Goal: Task Accomplishment & Management: Manage account settings

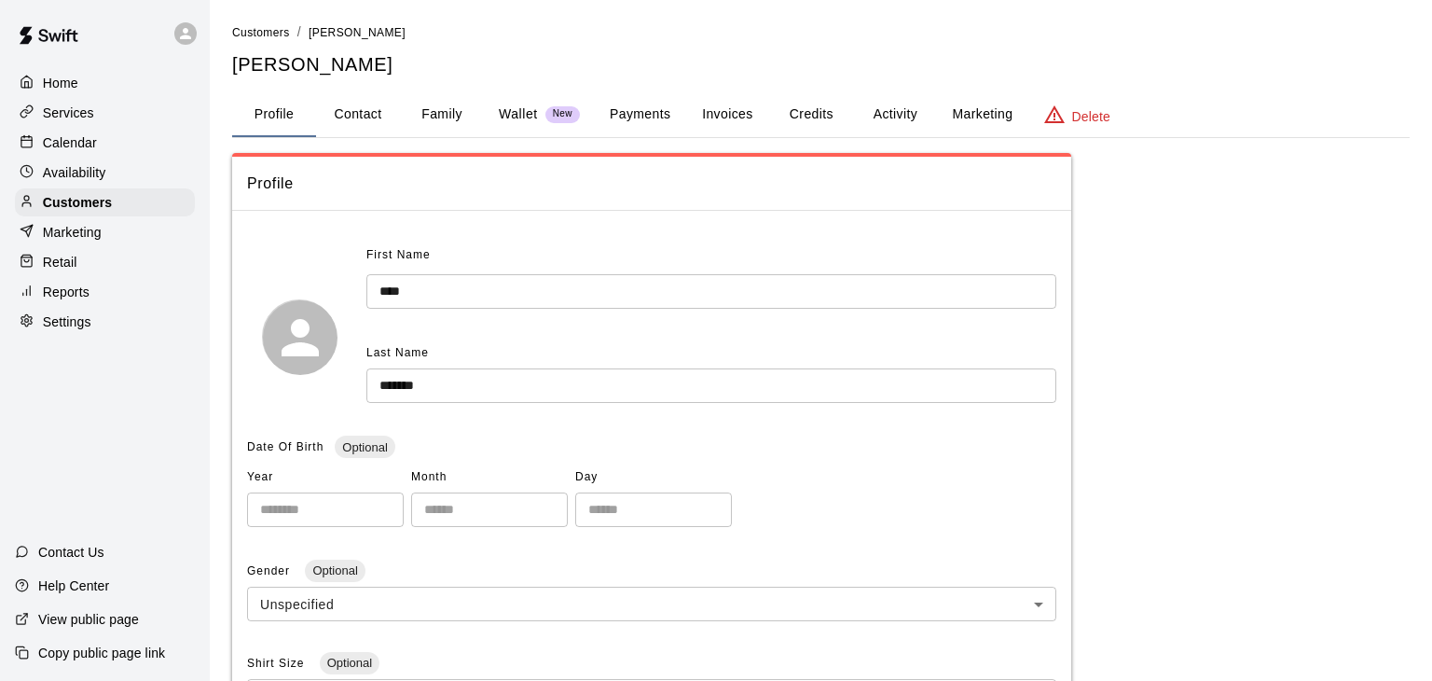
click at [64, 138] on p "Calendar" at bounding box center [70, 142] width 54 height 19
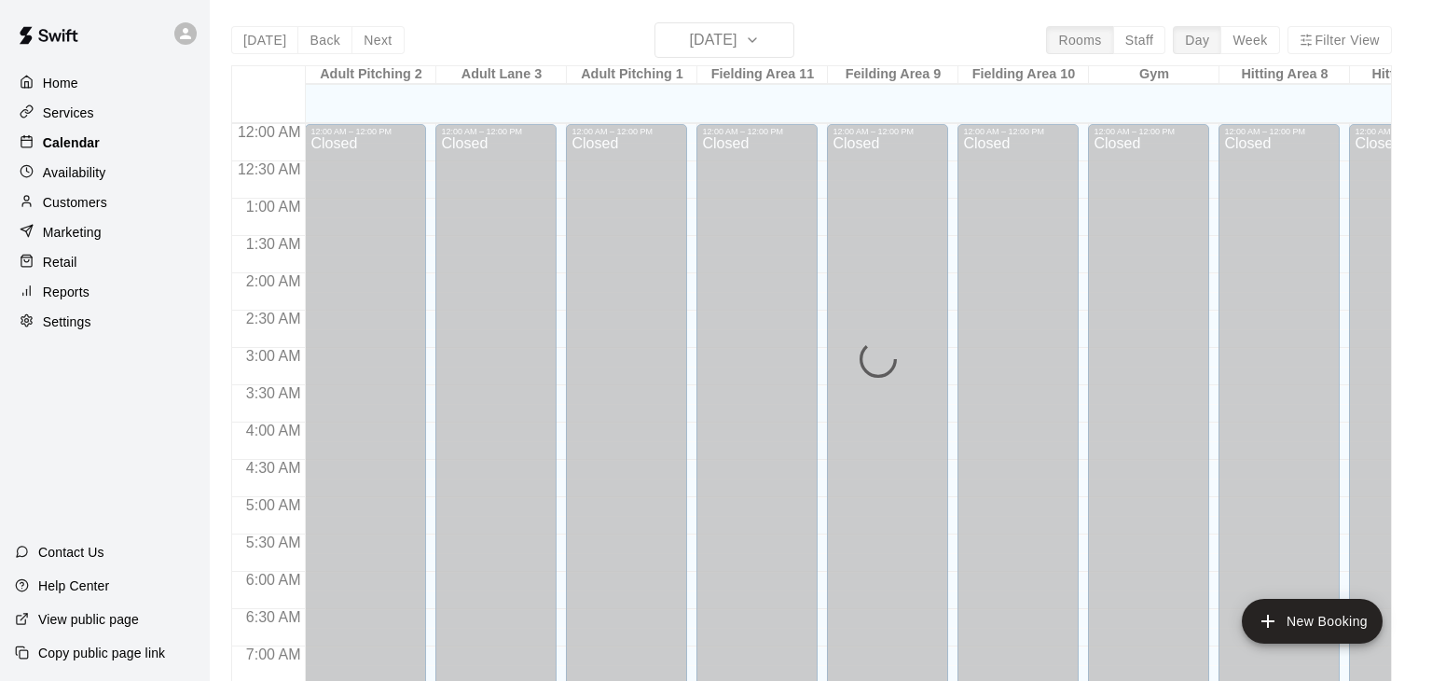
scroll to position [1155, 0]
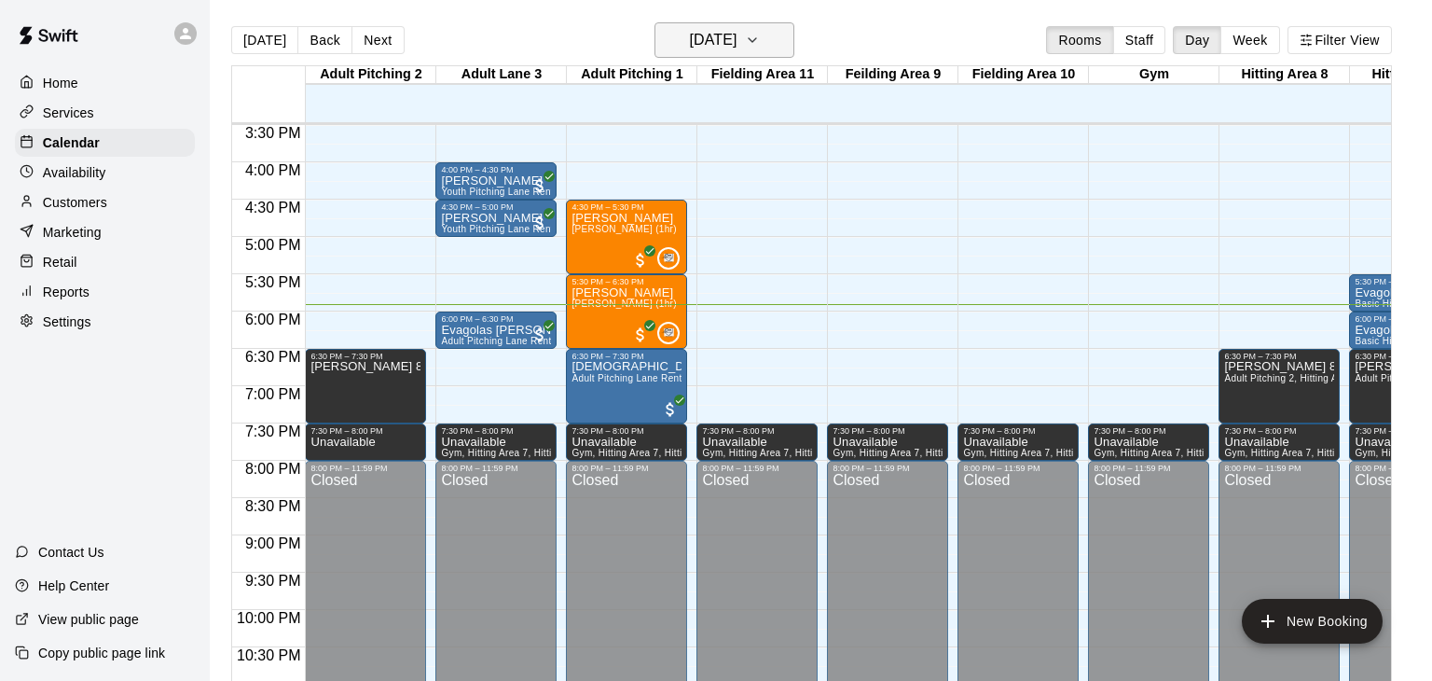
click at [777, 48] on button "[DATE]" at bounding box center [725, 39] width 140 height 35
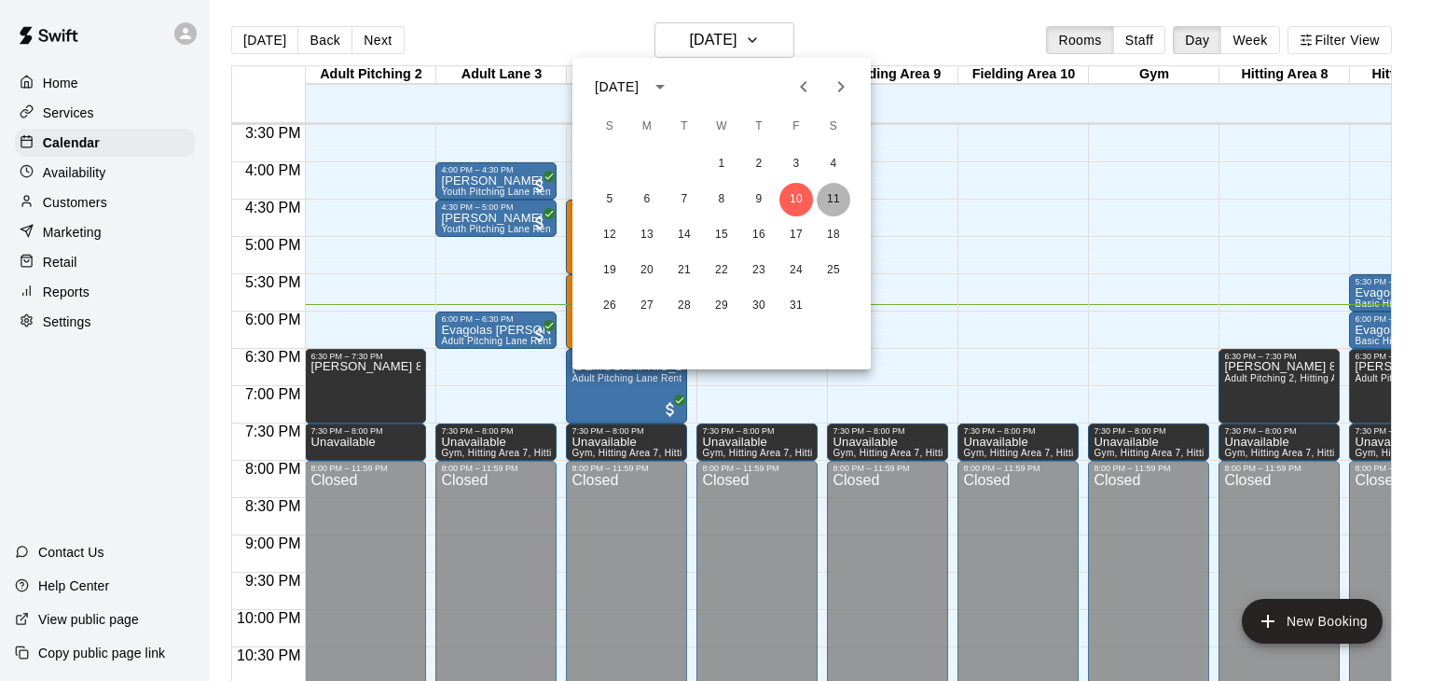
click at [837, 205] on button "11" at bounding box center [834, 200] width 34 height 34
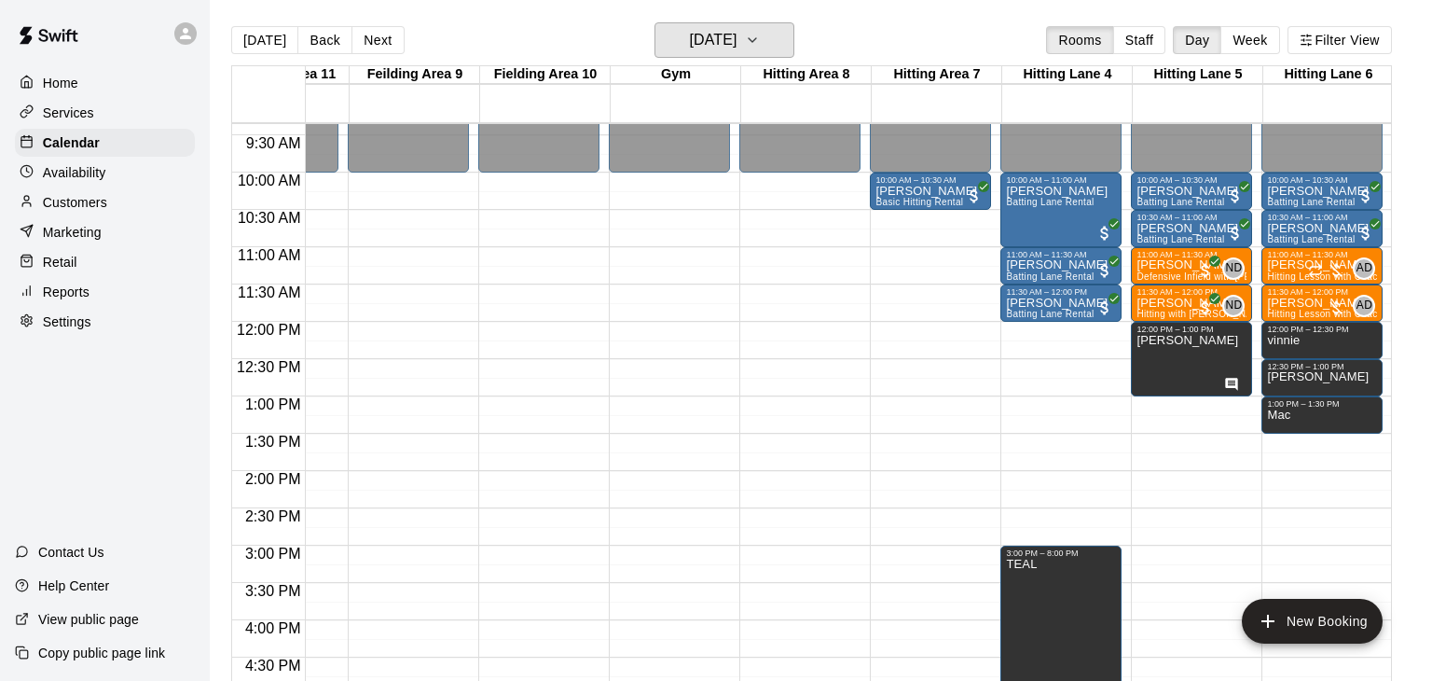
scroll to position [694, 479]
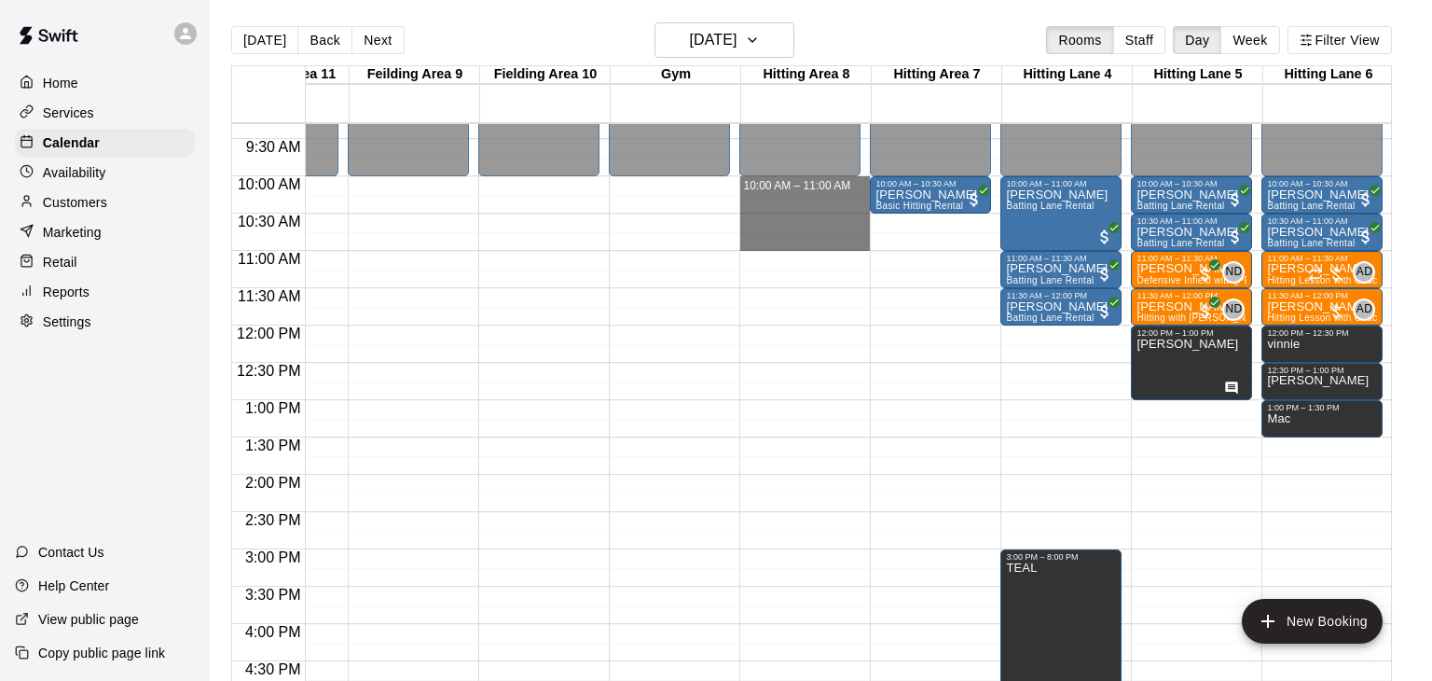
drag, startPoint x: 805, startPoint y: 179, endPoint x: 792, endPoint y: 242, distance: 63.8
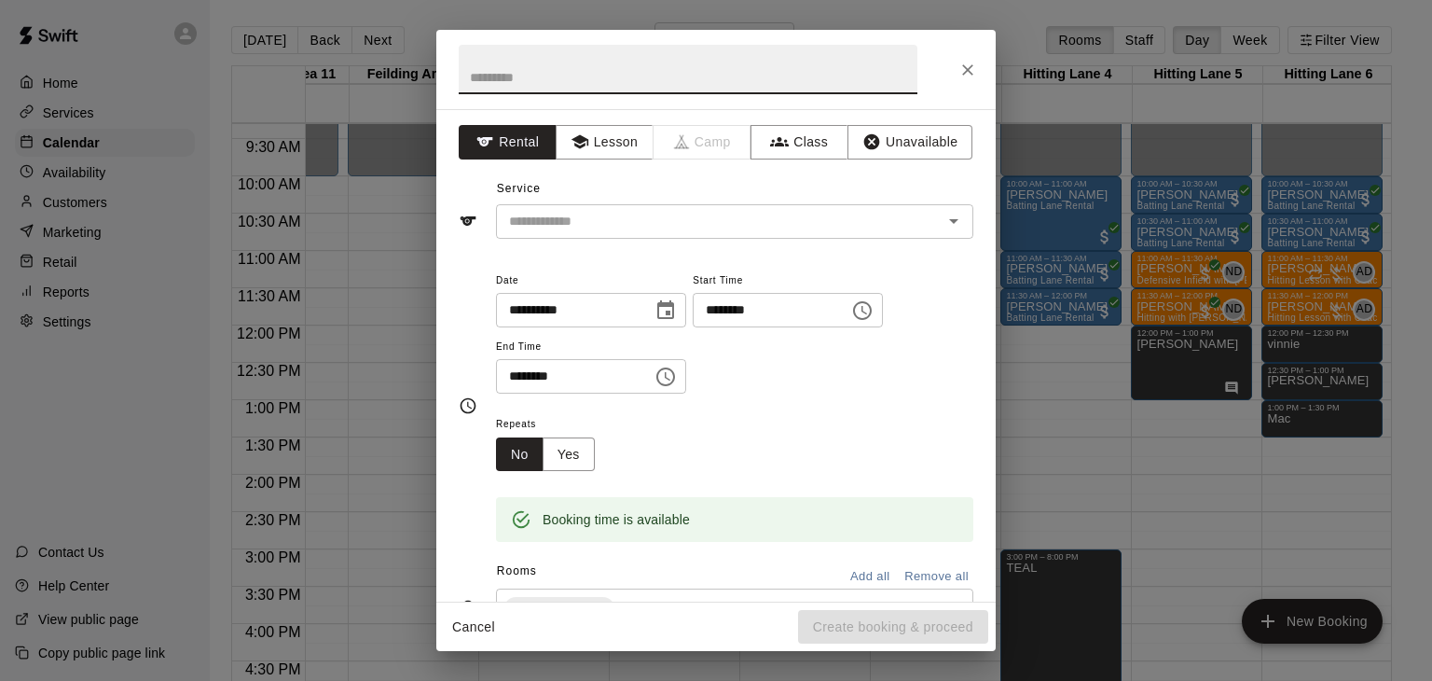
click at [591, 95] on h2 at bounding box center [688, 69] width 504 height 79
click at [584, 87] on input "text" at bounding box center [688, 69] width 459 height 49
type input "*****"
click at [911, 131] on button "Unavailable" at bounding box center [910, 142] width 125 height 35
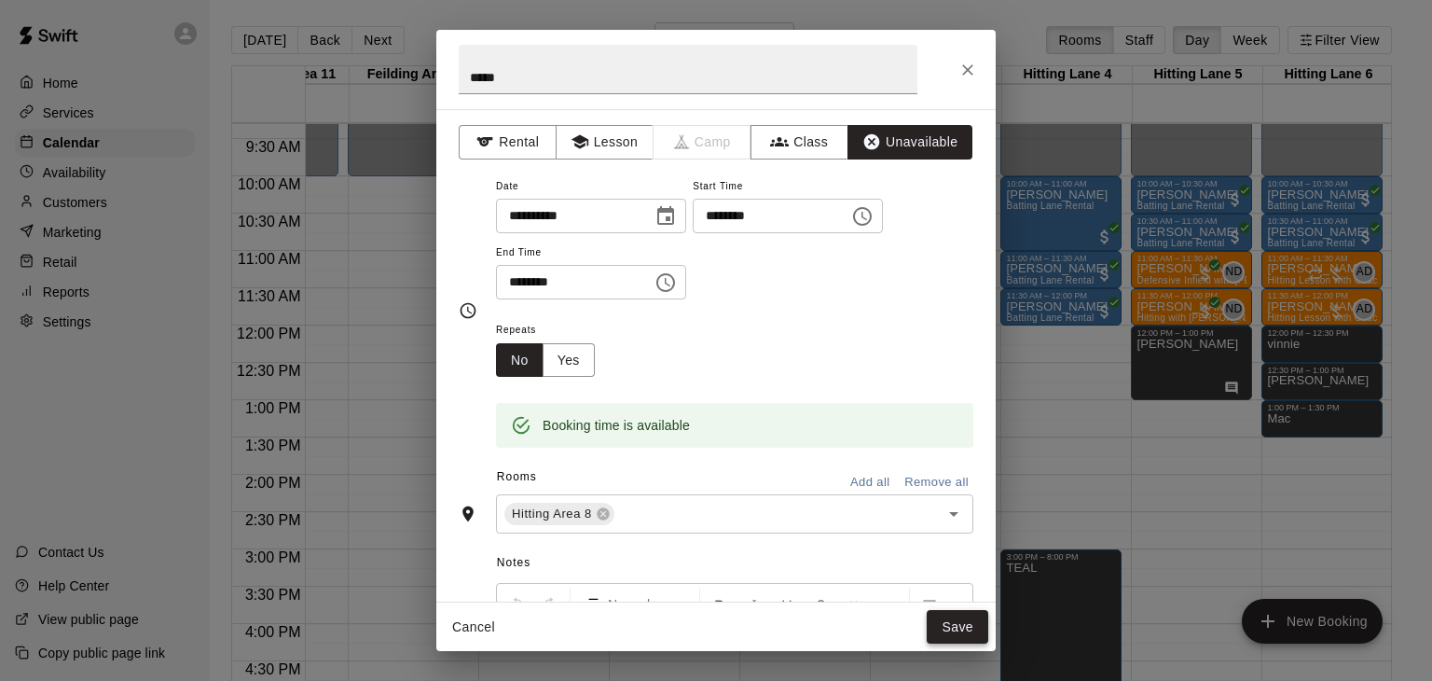
click at [958, 626] on button "Save" at bounding box center [958, 627] width 62 height 35
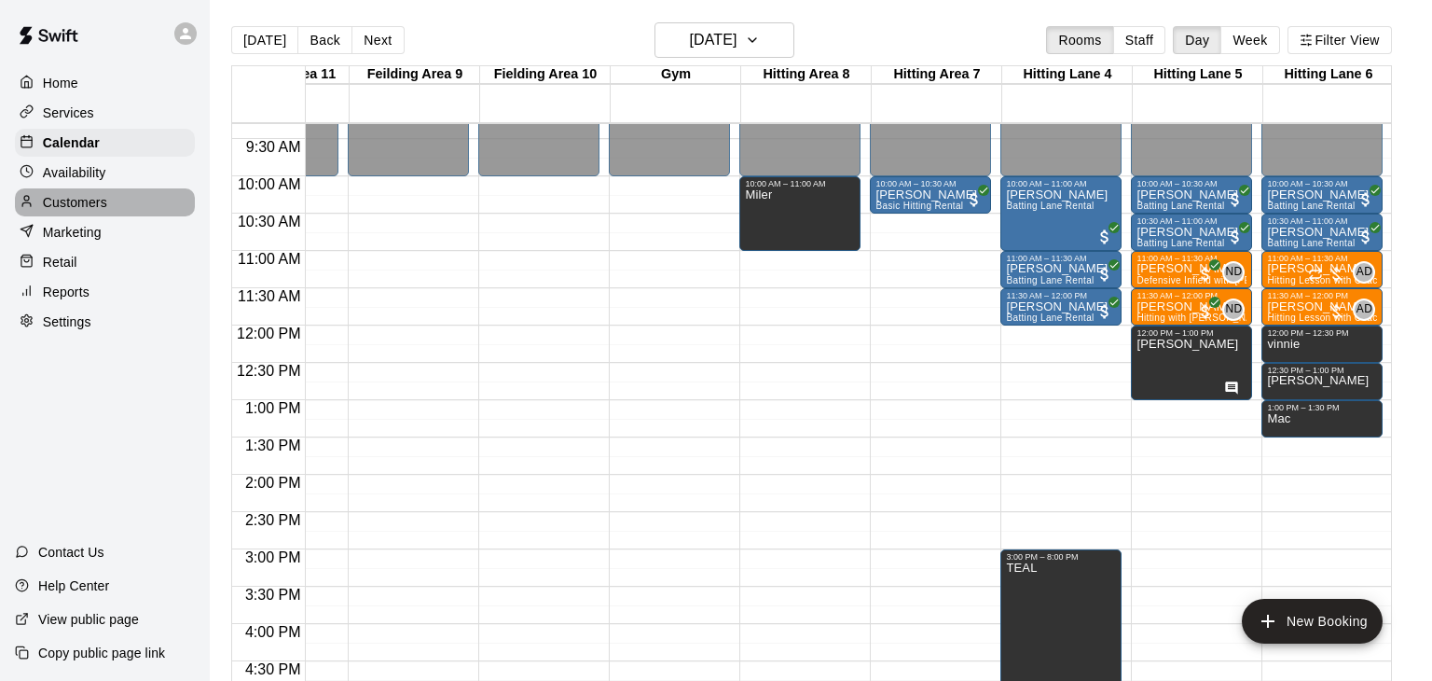
click at [84, 206] on p "Customers" at bounding box center [75, 202] width 64 height 19
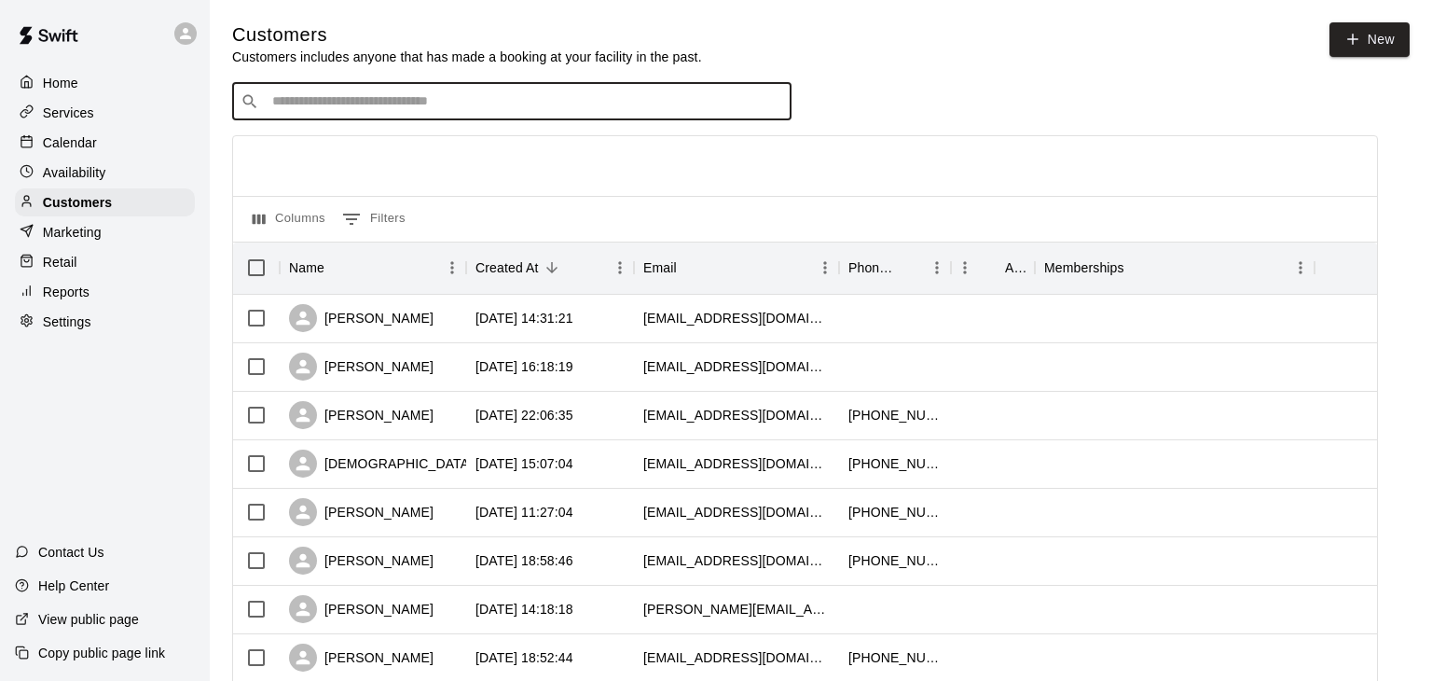
click at [325, 104] on input "Search customers by name or email" at bounding box center [525, 101] width 517 height 19
type input "******"
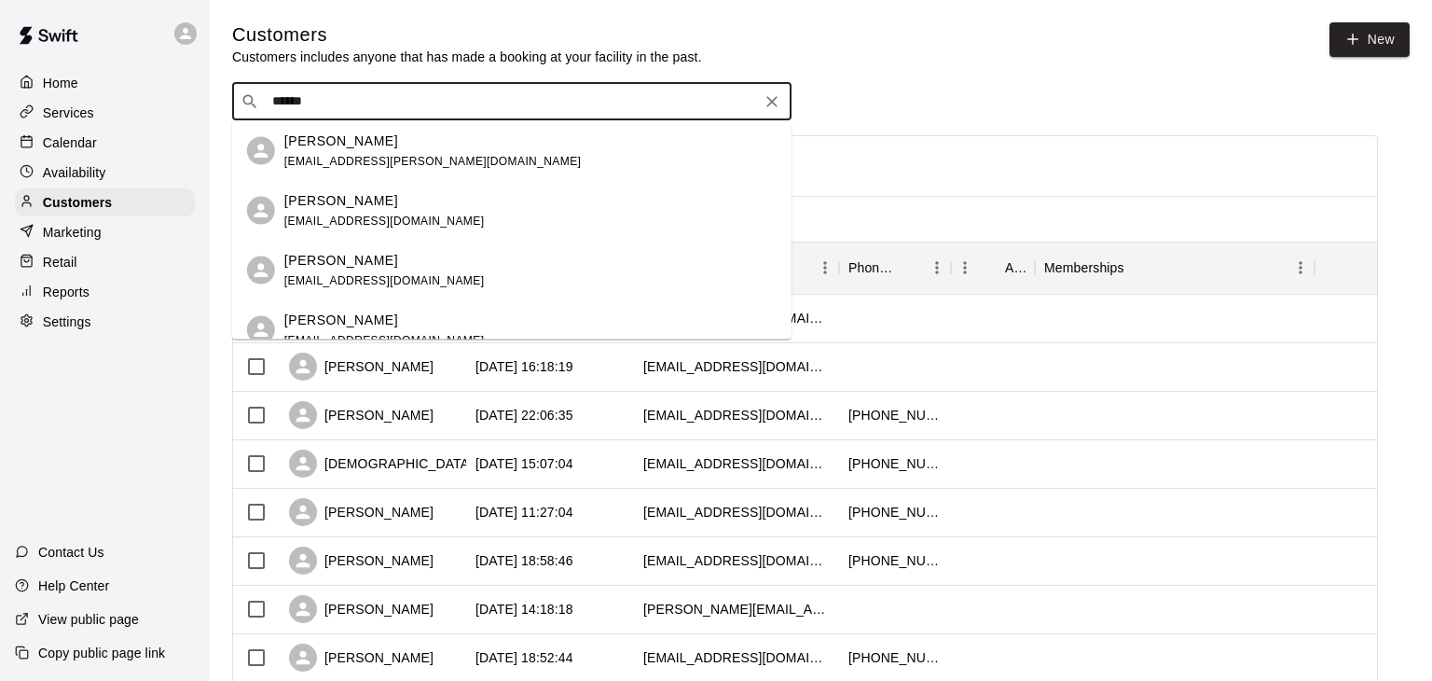
click at [358, 265] on p "[PERSON_NAME]" at bounding box center [341, 260] width 114 height 20
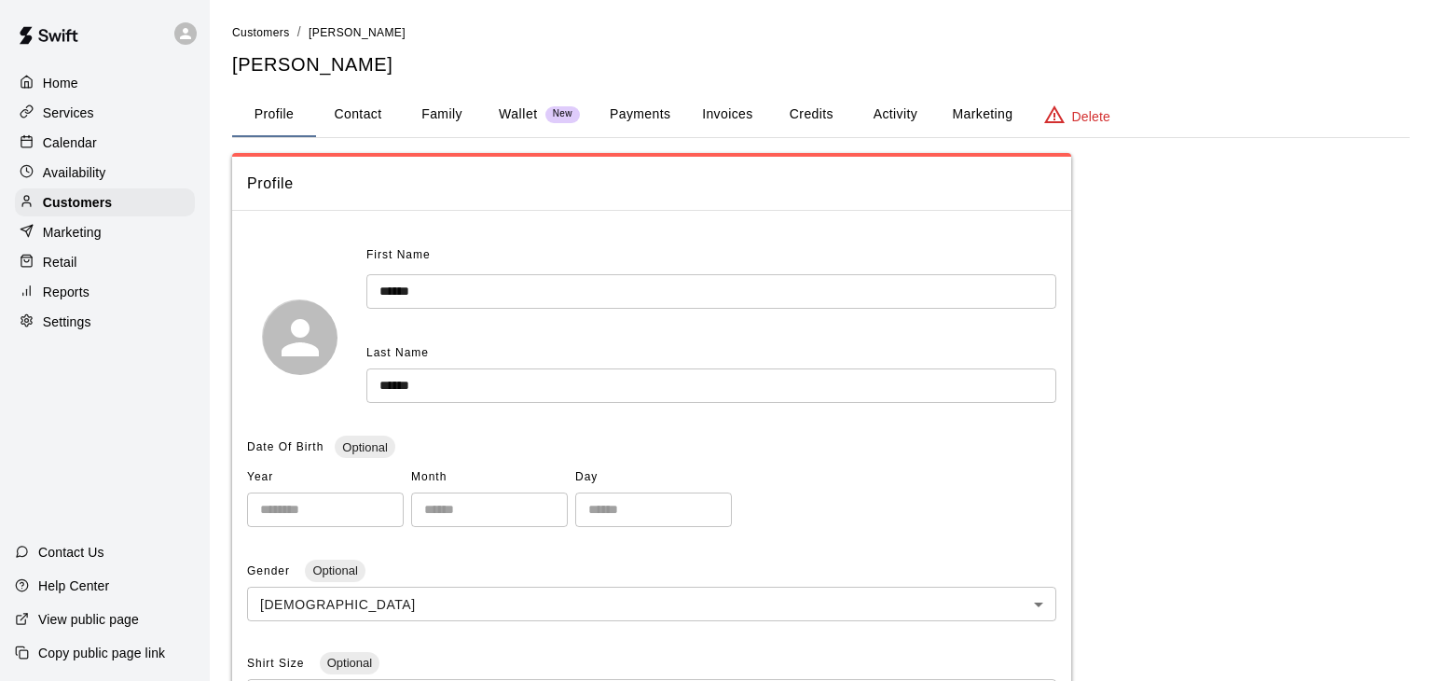
click at [355, 116] on button "Contact" at bounding box center [358, 114] width 84 height 45
select select "**"
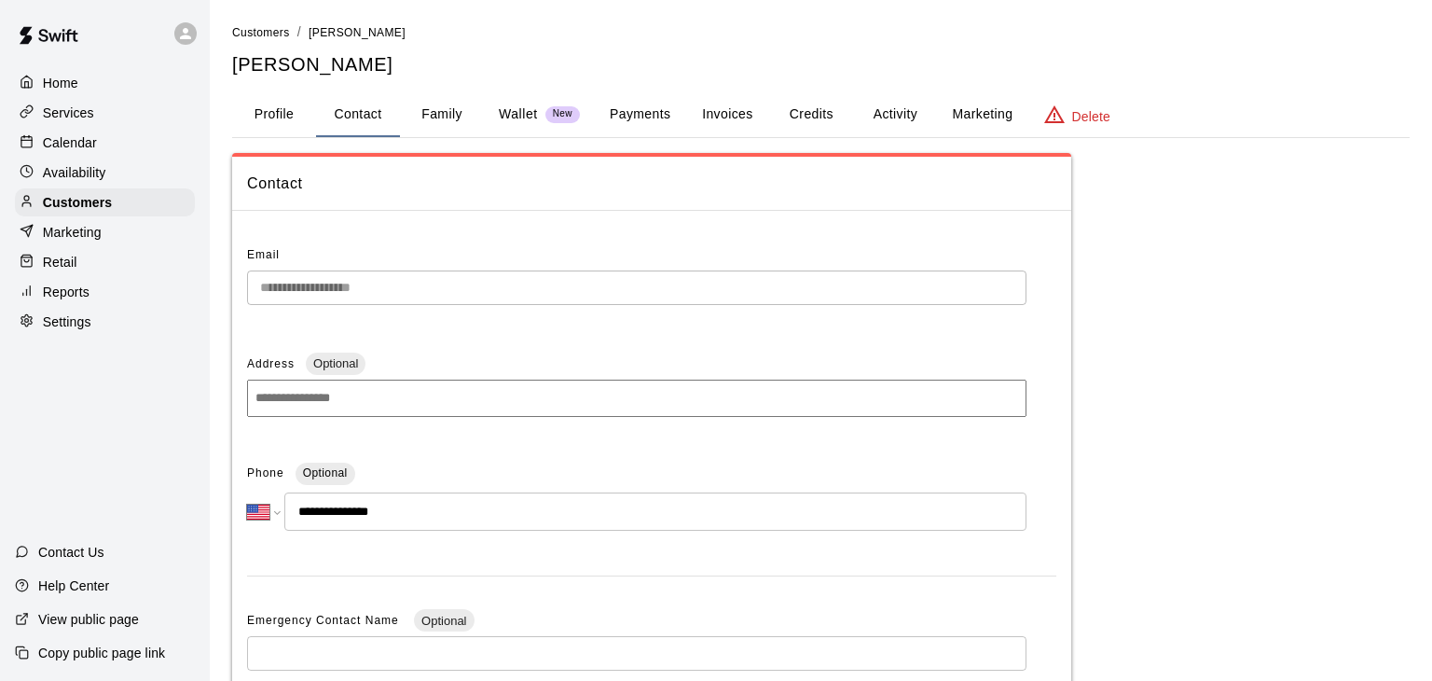
click at [74, 147] on p "Calendar" at bounding box center [70, 142] width 54 height 19
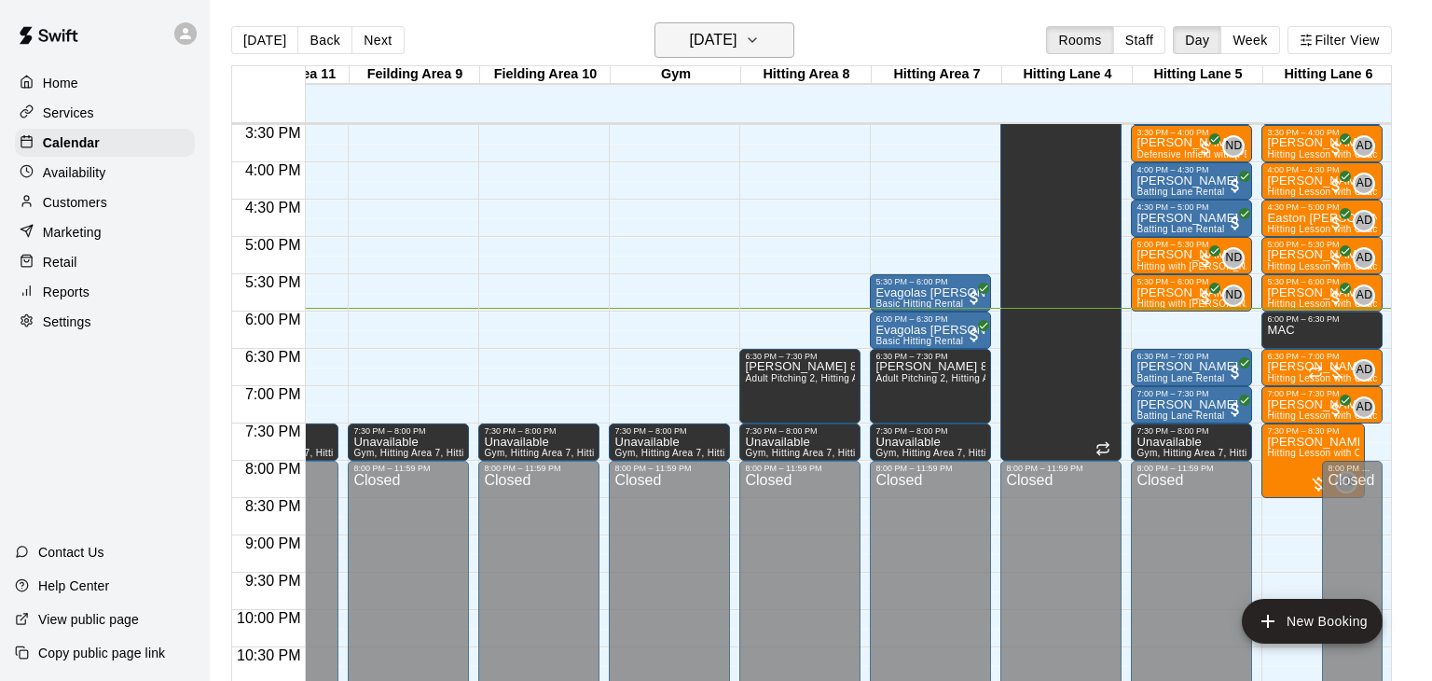
click at [768, 50] on button "[DATE]" at bounding box center [725, 39] width 140 height 35
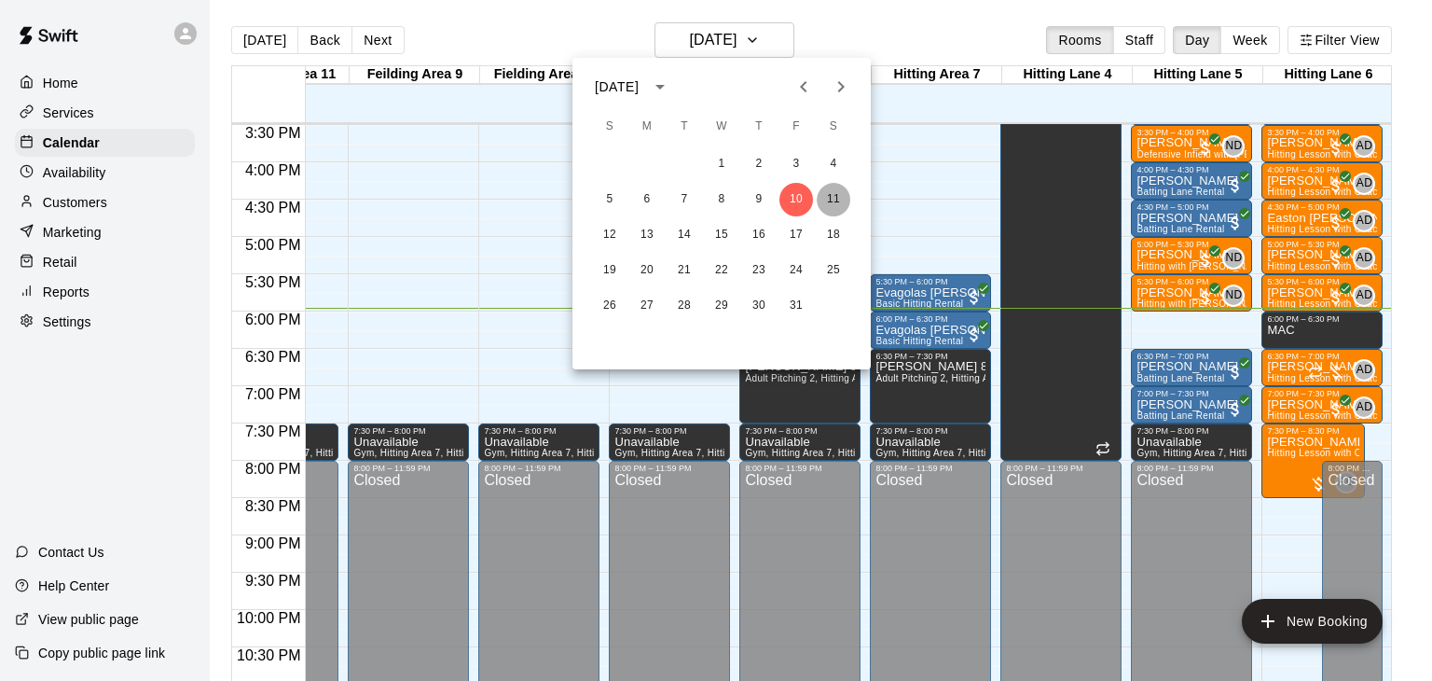
click at [835, 198] on button "11" at bounding box center [834, 200] width 34 height 34
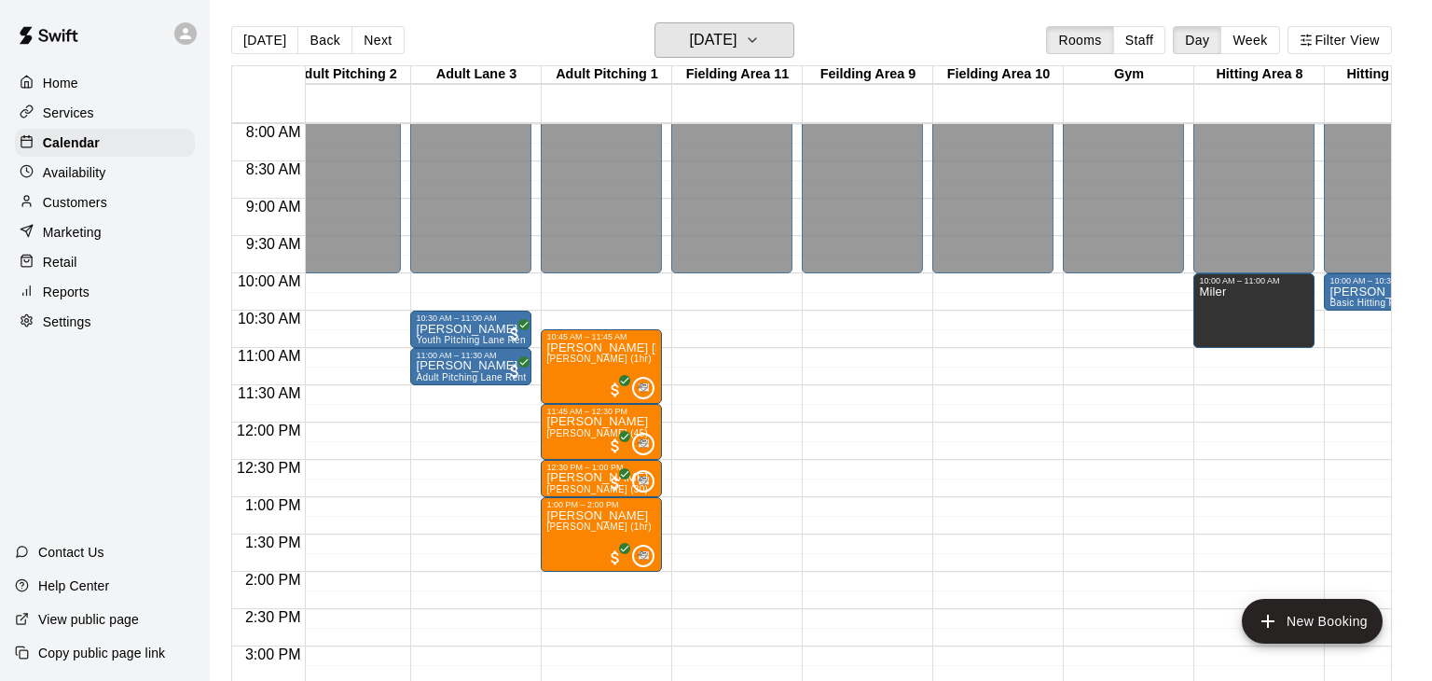
scroll to position [0, 15]
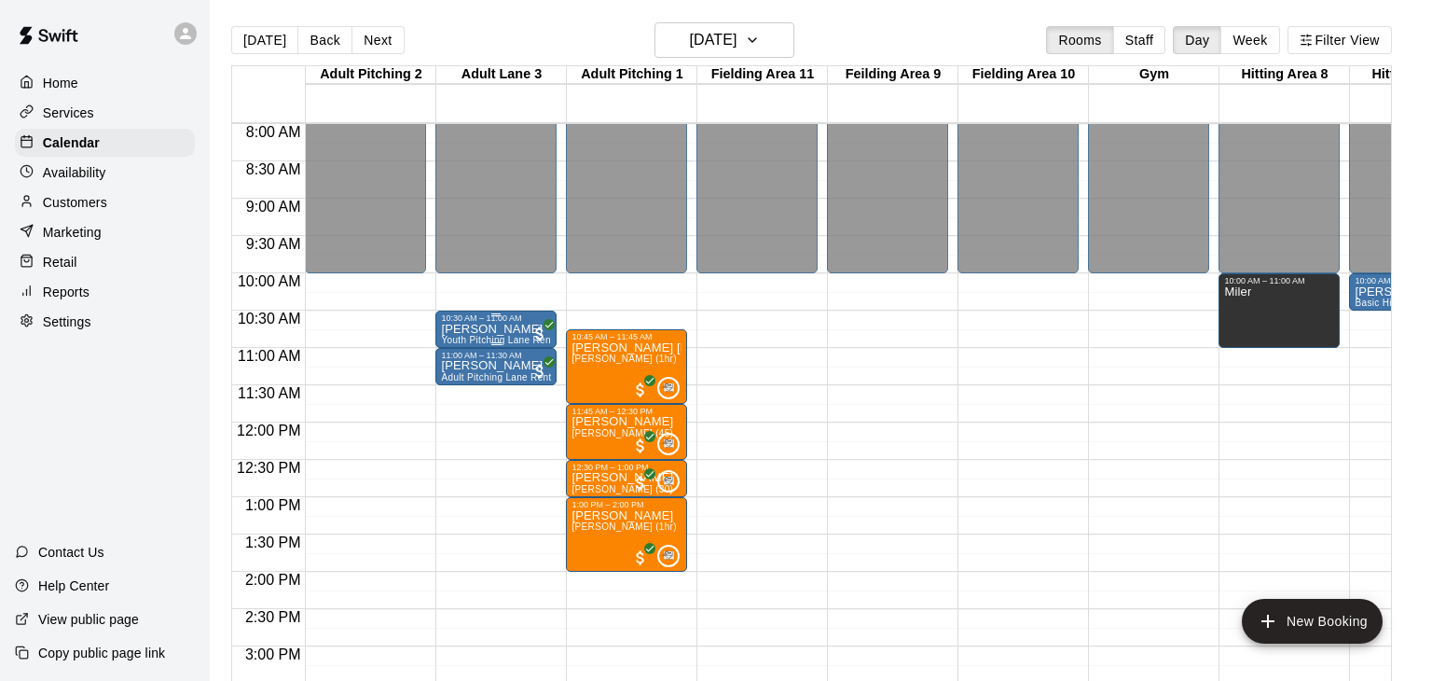
click at [469, 329] on p "[PERSON_NAME]" at bounding box center [496, 329] width 110 height 0
click at [449, 357] on icon "edit" at bounding box center [460, 347] width 22 height 22
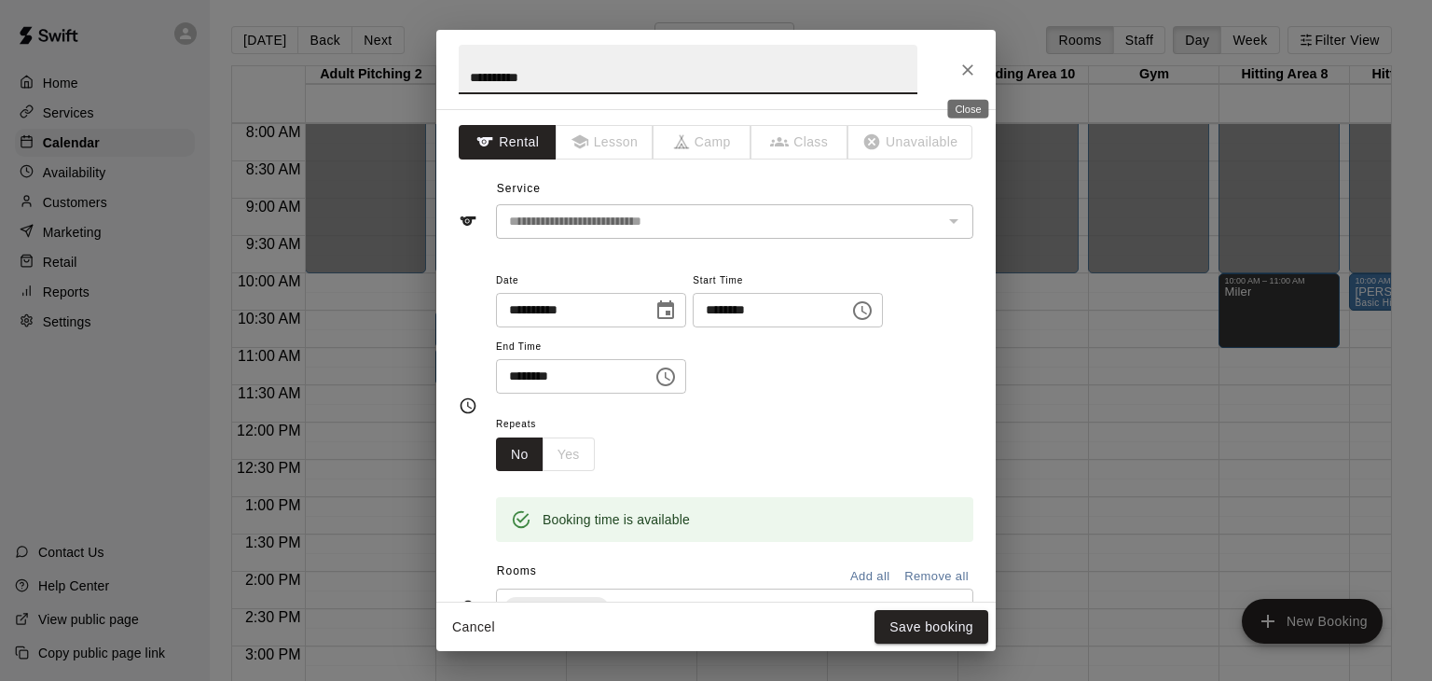
click at [968, 74] on icon "Close" at bounding box center [968, 70] width 19 height 19
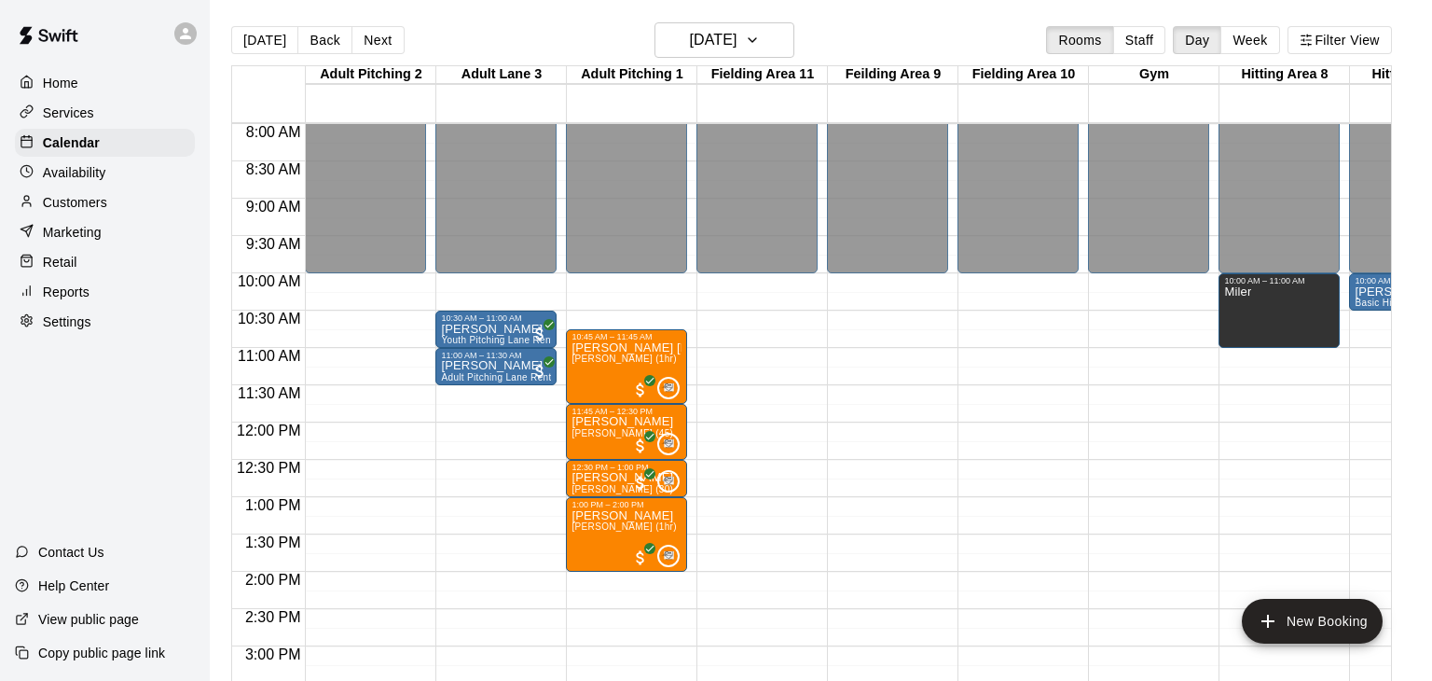
scroll to position [597, 339]
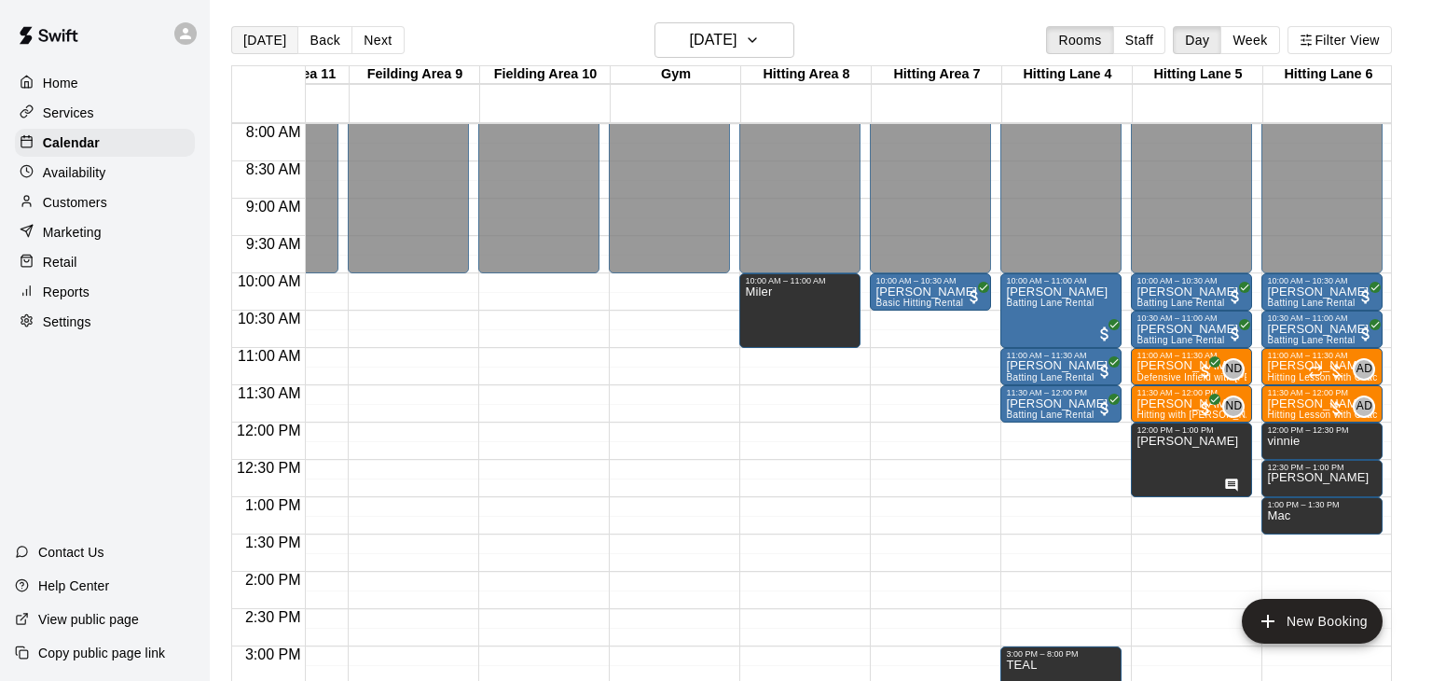
click at [256, 41] on button "[DATE]" at bounding box center [264, 40] width 67 height 28
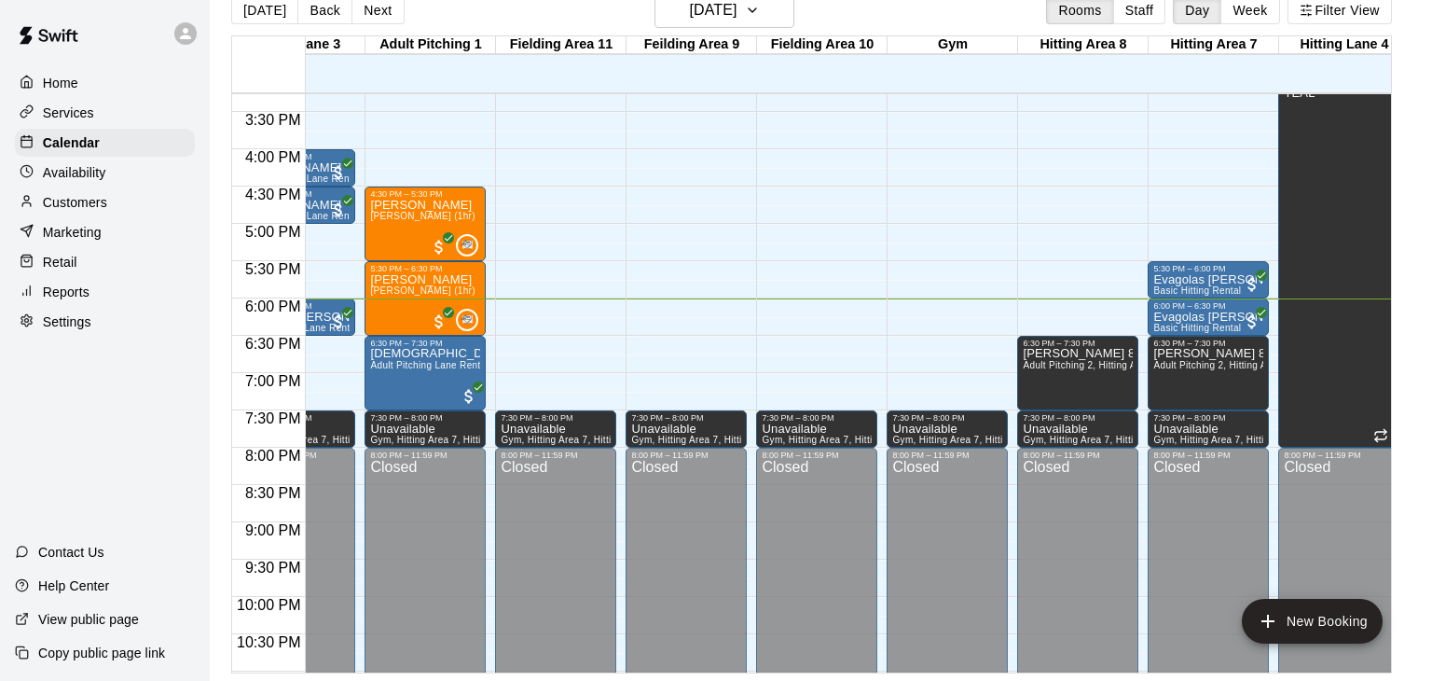
scroll to position [1139, 94]
